Goal: Task Accomplishment & Management: Complete application form

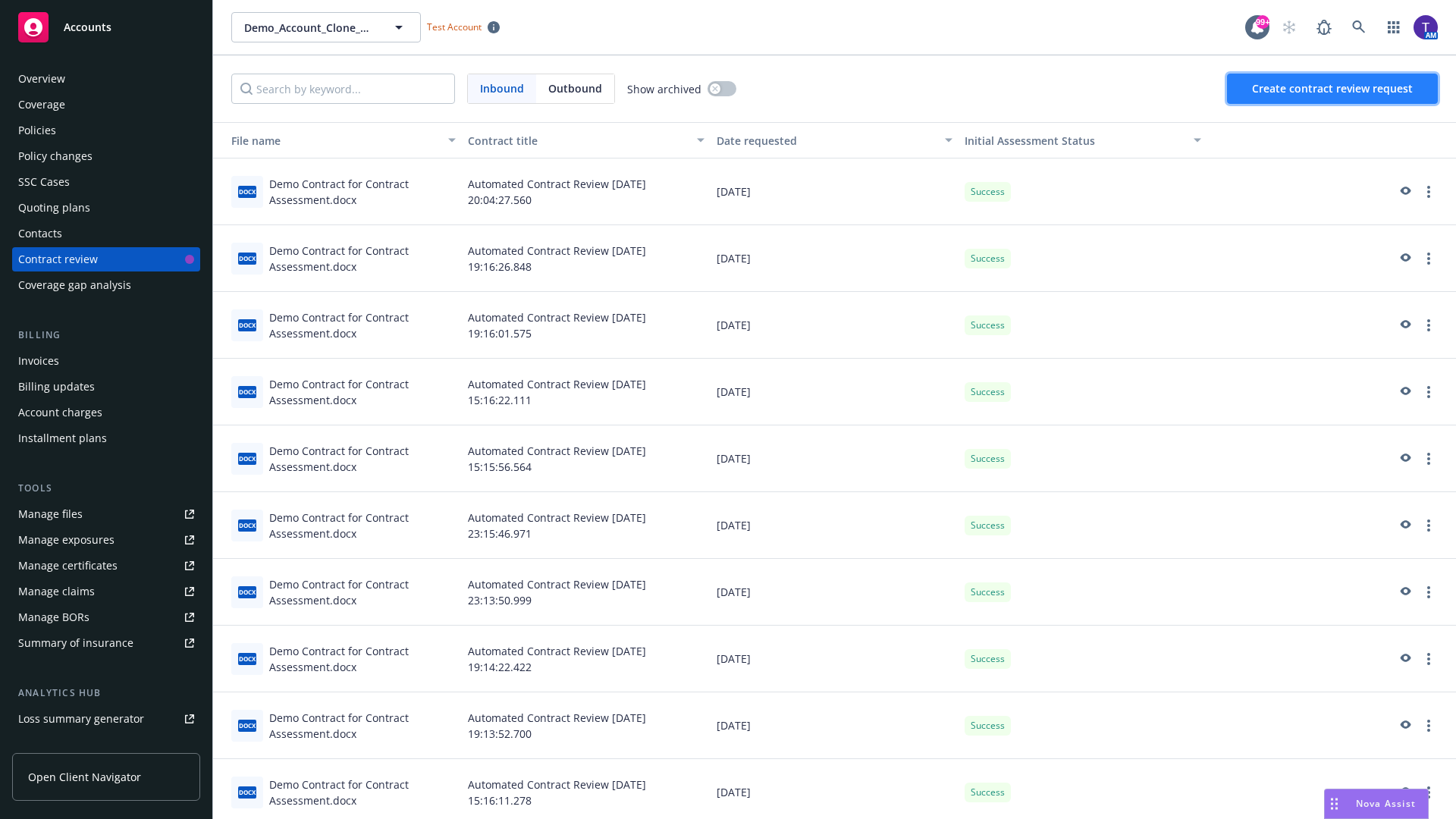
click at [1333, 89] on span "Create contract review request" at bounding box center [1332, 88] width 161 height 14
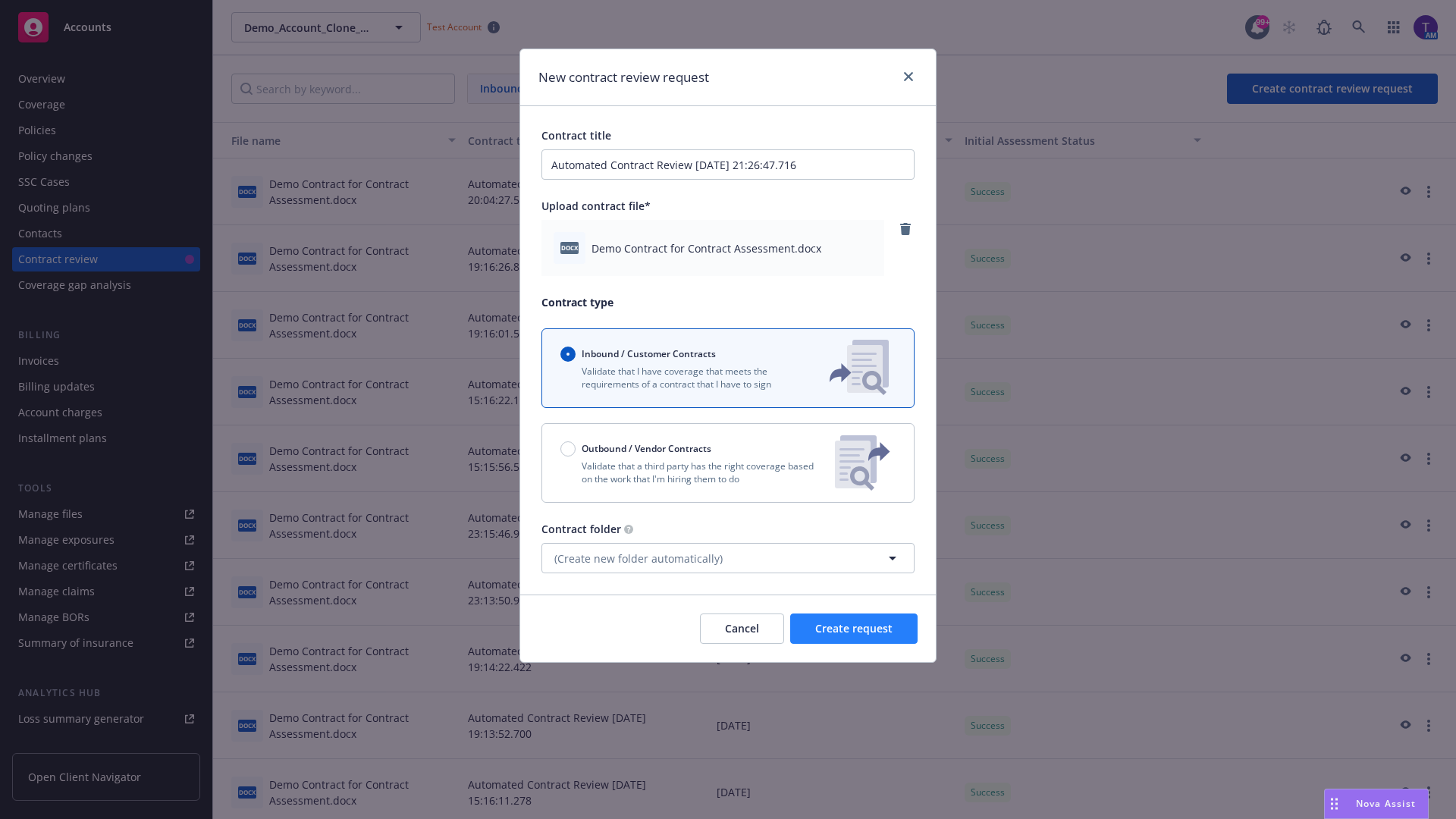
type input "Automated Contract Review 08-19-2025 21:26:47.716"
click at [854, 628] on span "Create request" at bounding box center [854, 627] width 77 height 14
